Goal: Task Accomplishment & Management: Manage account settings

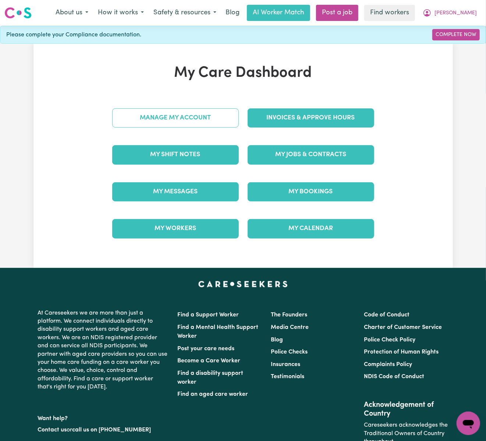
click at [208, 117] on link "Manage My Account" at bounding box center [175, 118] width 127 height 19
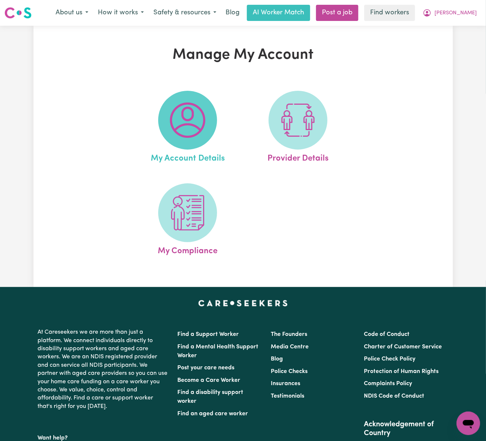
click at [168, 117] on span at bounding box center [187, 120] width 59 height 59
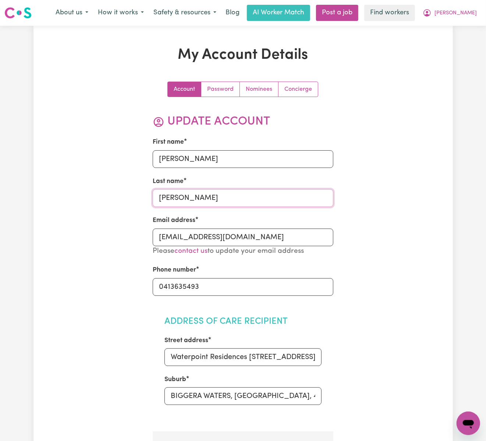
drag, startPoint x: 198, startPoint y: 198, endPoint x: 134, endPoint y: 194, distance: 64.1
click at [221, 362] on input "Waterpoint Residences [STREET_ADDRESS]" at bounding box center [242, 358] width 157 height 18
click at [263, 398] on input "BIGGERA WATERS, [GEOGRAPHIC_DATA], 4216" at bounding box center [242, 397] width 157 height 18
click at [472, 12] on span "[PERSON_NAME]" at bounding box center [455, 13] width 42 height 8
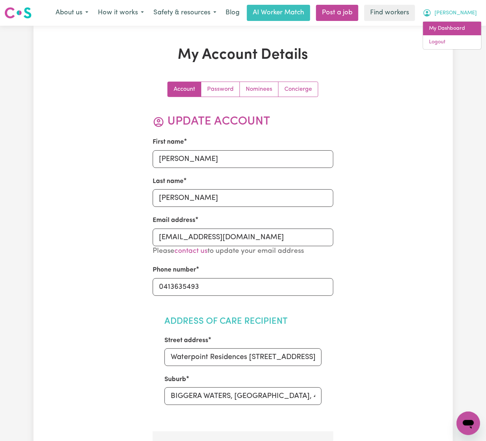
click at [470, 28] on link "My Dashboard" at bounding box center [452, 29] width 58 height 14
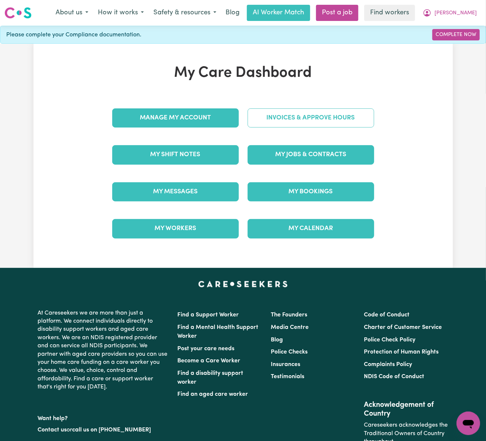
click at [349, 118] on link "Invoices & Approve Hours" at bounding box center [311, 118] width 127 height 19
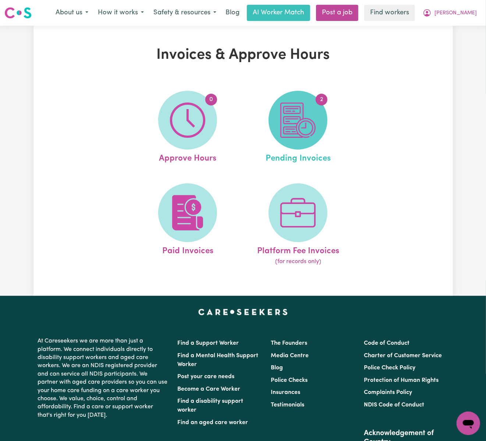
click at [311, 123] on img at bounding box center [297, 120] width 35 height 35
